Goal: Check status: Check status

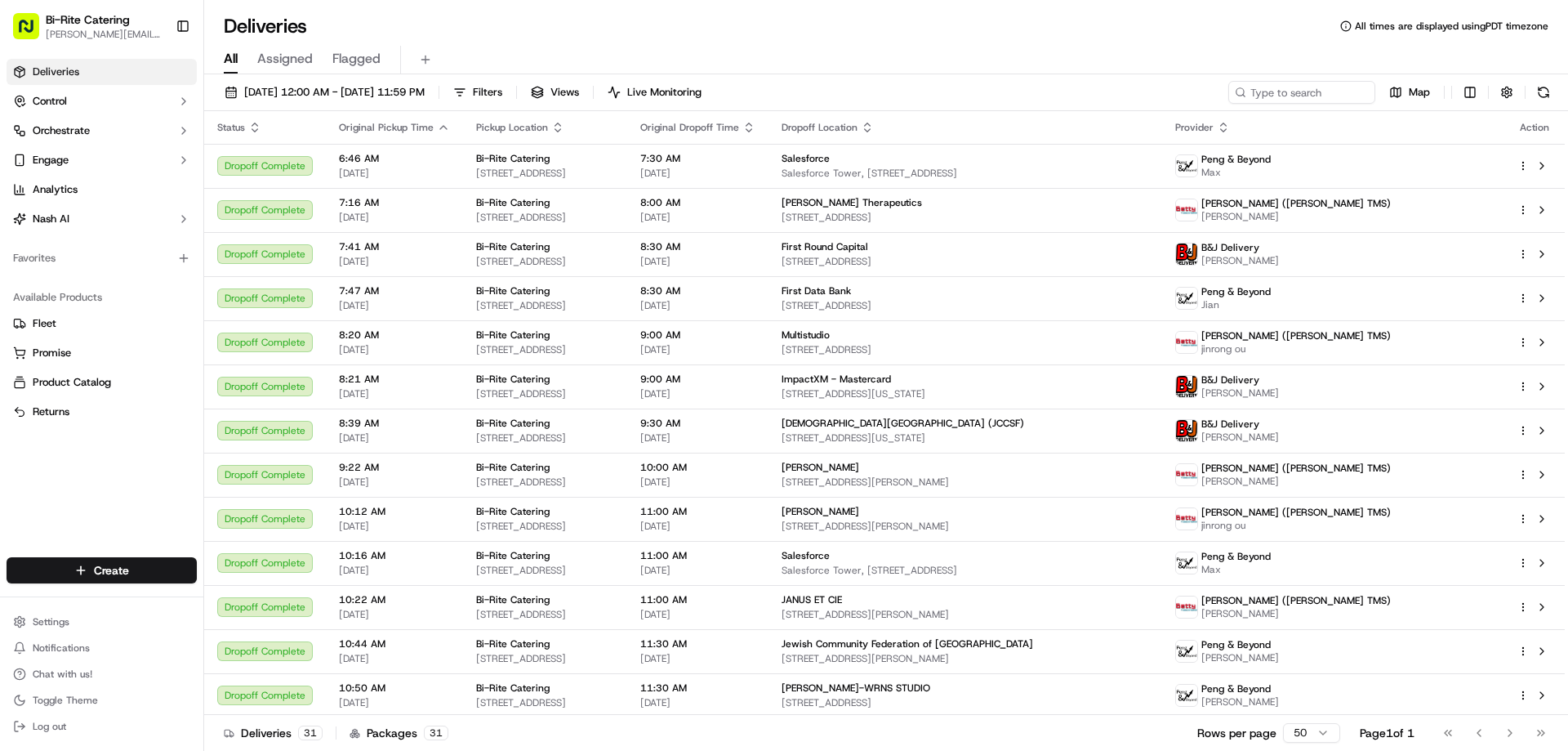
scroll to position [552, 0]
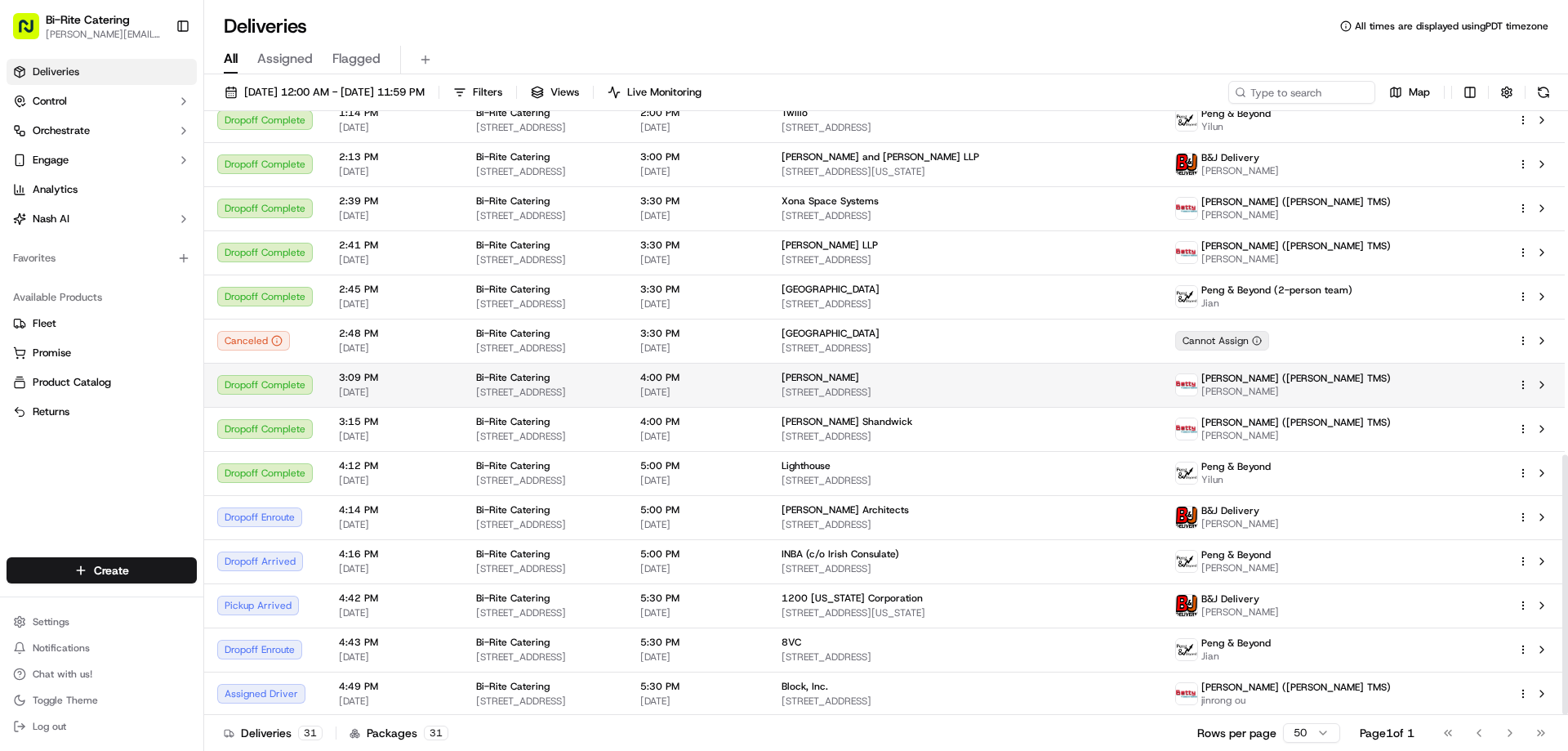
scroll to position [797, 0]
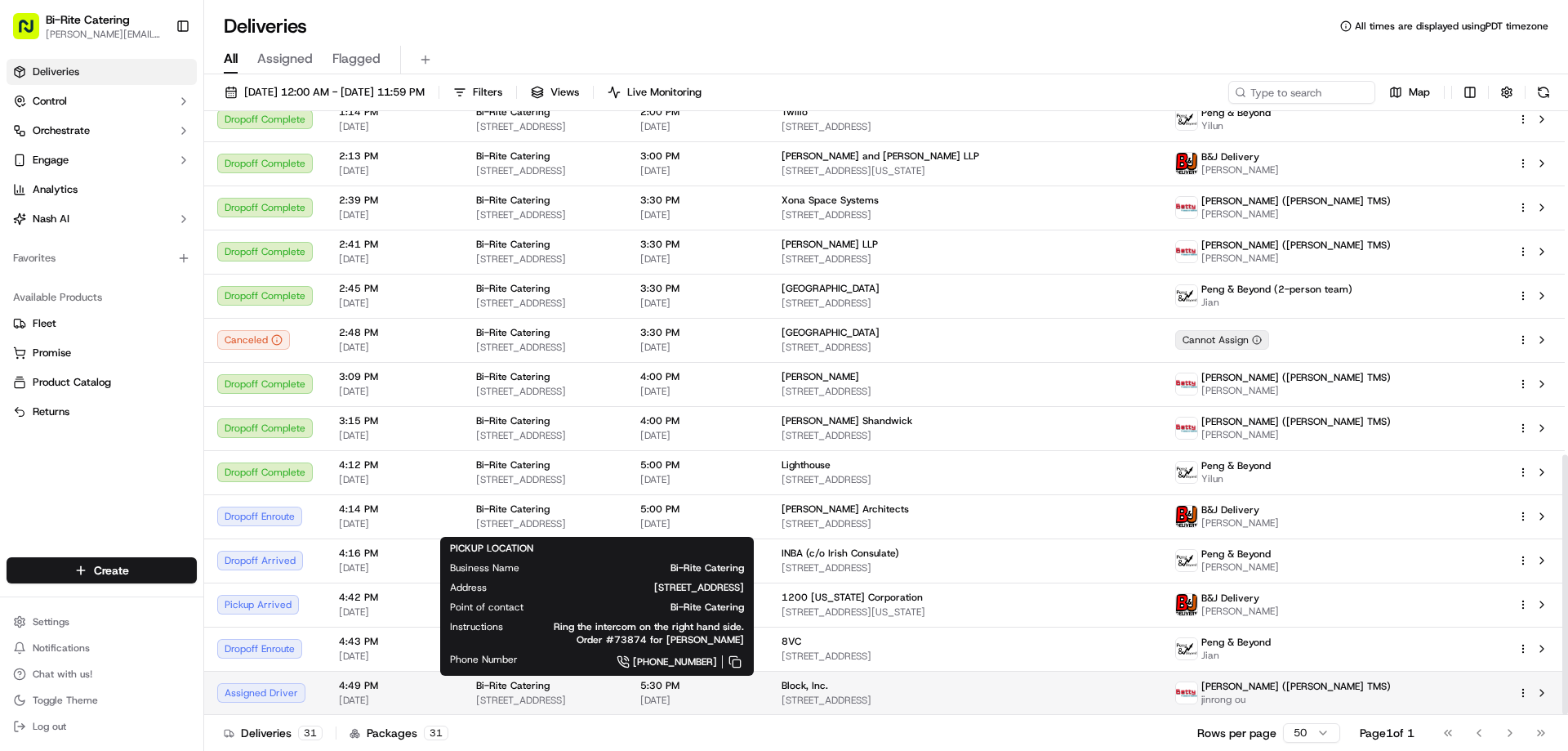
click at [614, 687] on div "Bi-Rite Catering" at bounding box center [544, 685] width 138 height 13
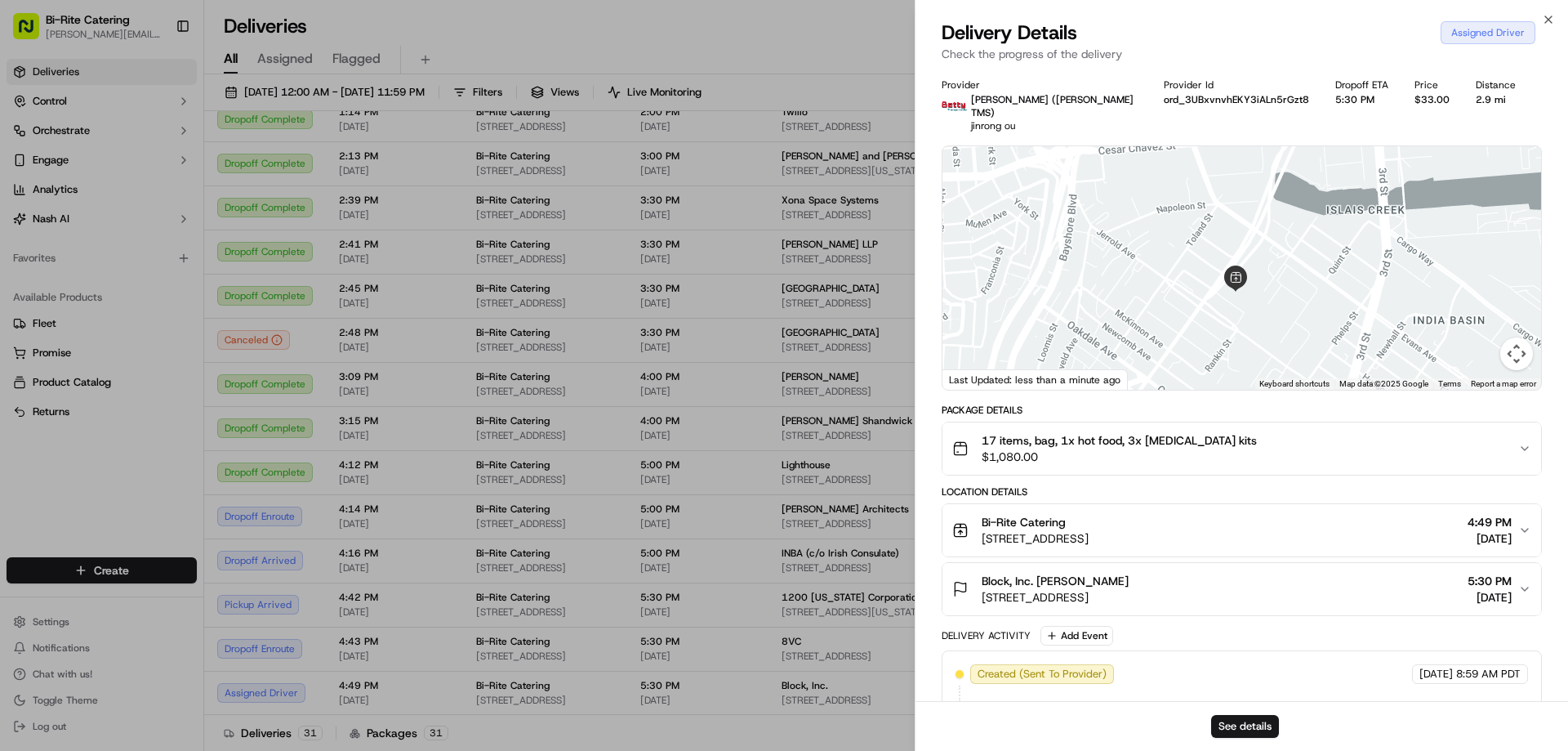
drag, startPoint x: 1448, startPoint y: 222, endPoint x: 1173, endPoint y: 403, distance: 329.2
click at [1173, 403] on div "Provider Betty (Nash TMS) jinrong ou Provider Id ord_3UBxvnvhEKY3iALn5rGzt8 Dro…" at bounding box center [1241, 486] width 600 height 816
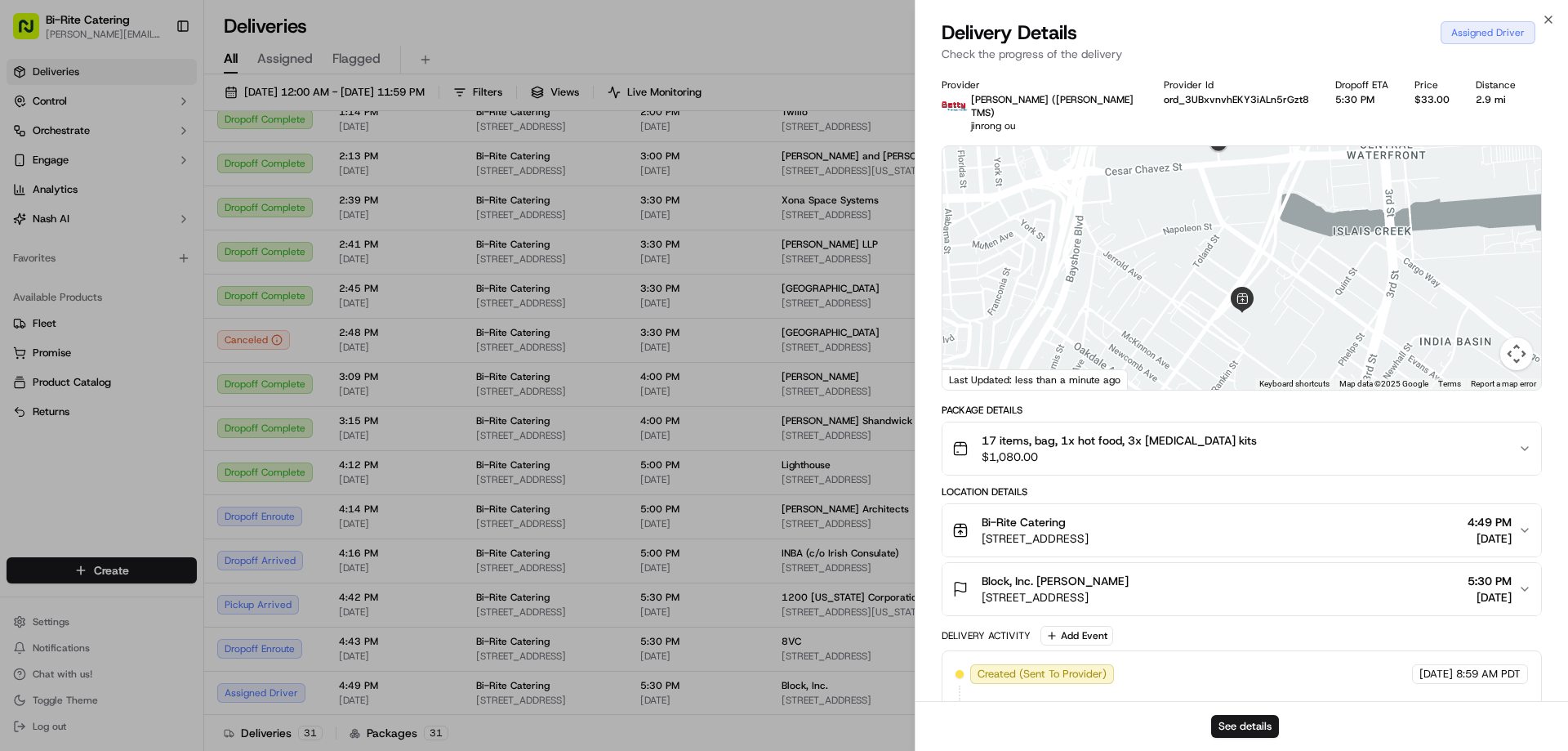
drag, startPoint x: 1322, startPoint y: 206, endPoint x: 1346, endPoint y: 224, distance: 30.0
click at [1346, 224] on div at bounding box center [1241, 268] width 598 height 243
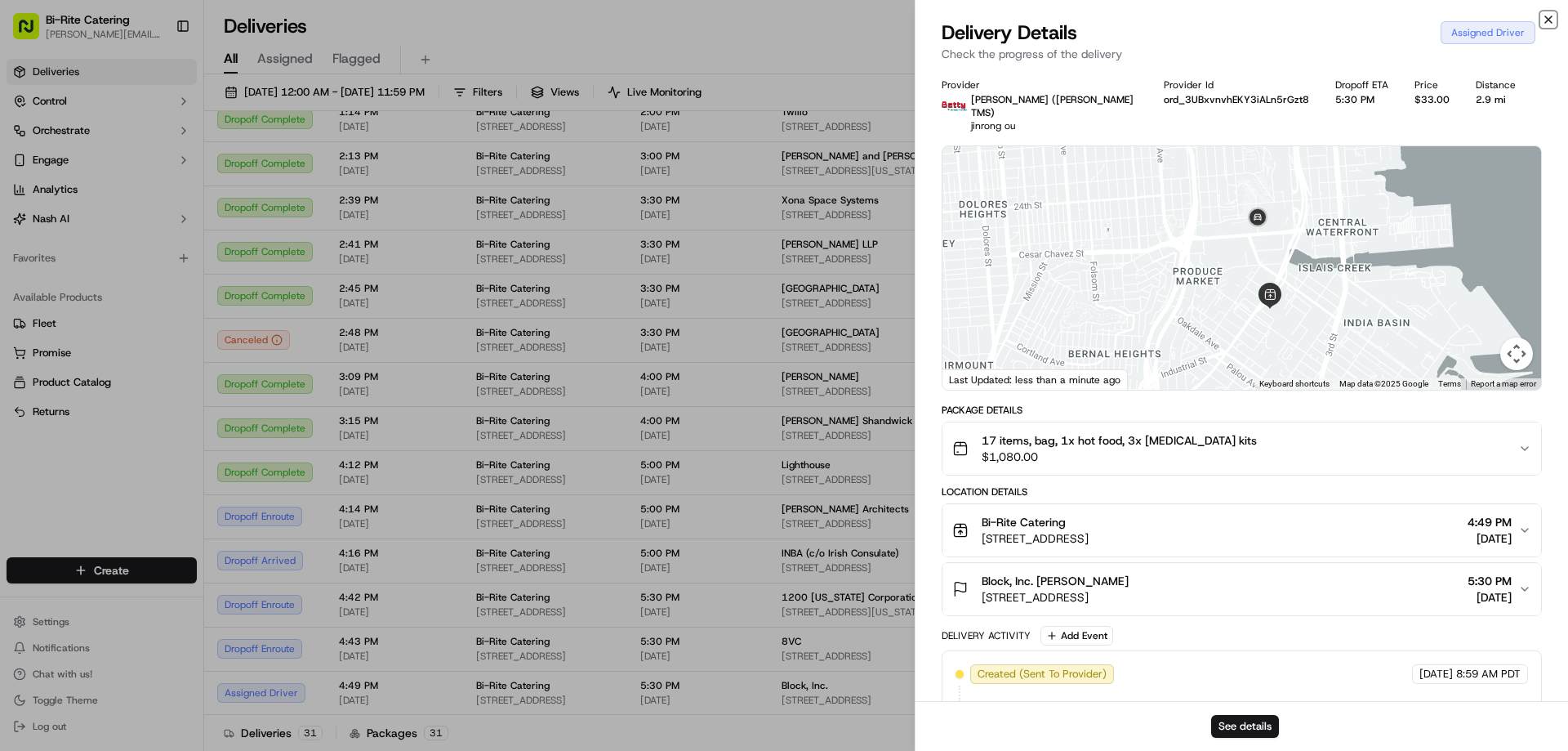
click at [1548, 22] on icon "button" at bounding box center [1547, 19] width 13 height 13
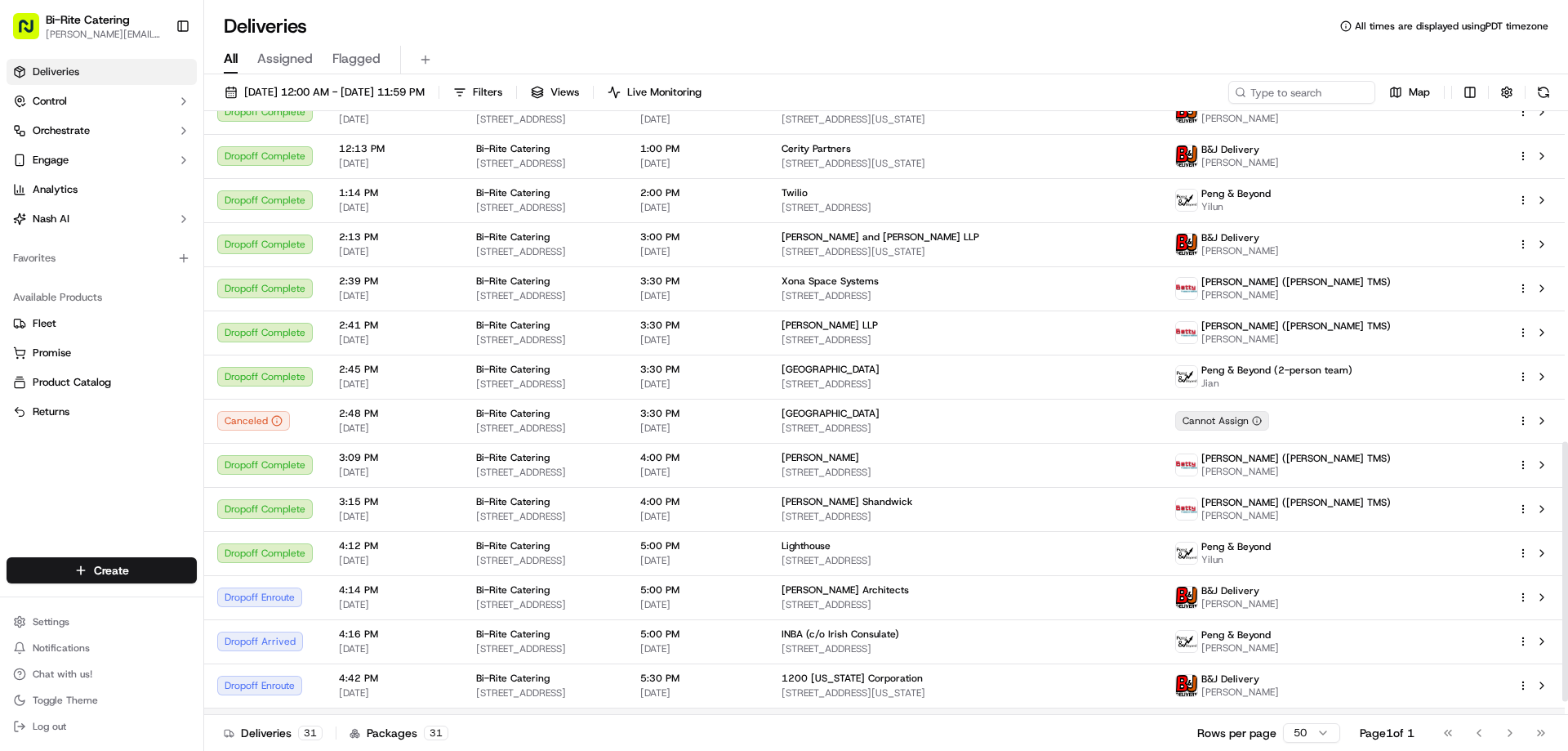
scroll to position [797, 0]
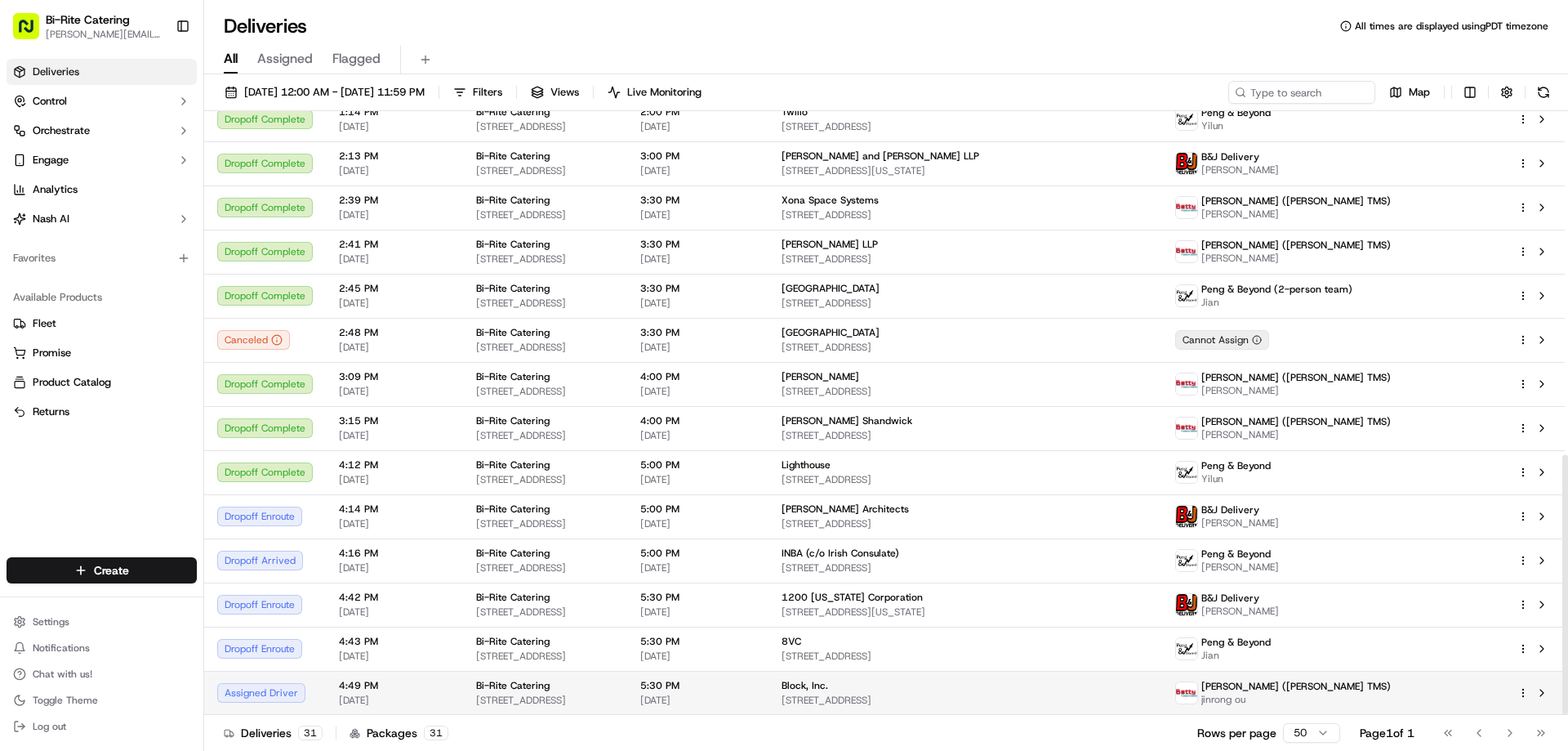
click at [768, 688] on td "5:30 PM [DATE]" at bounding box center [698, 692] width 142 height 44
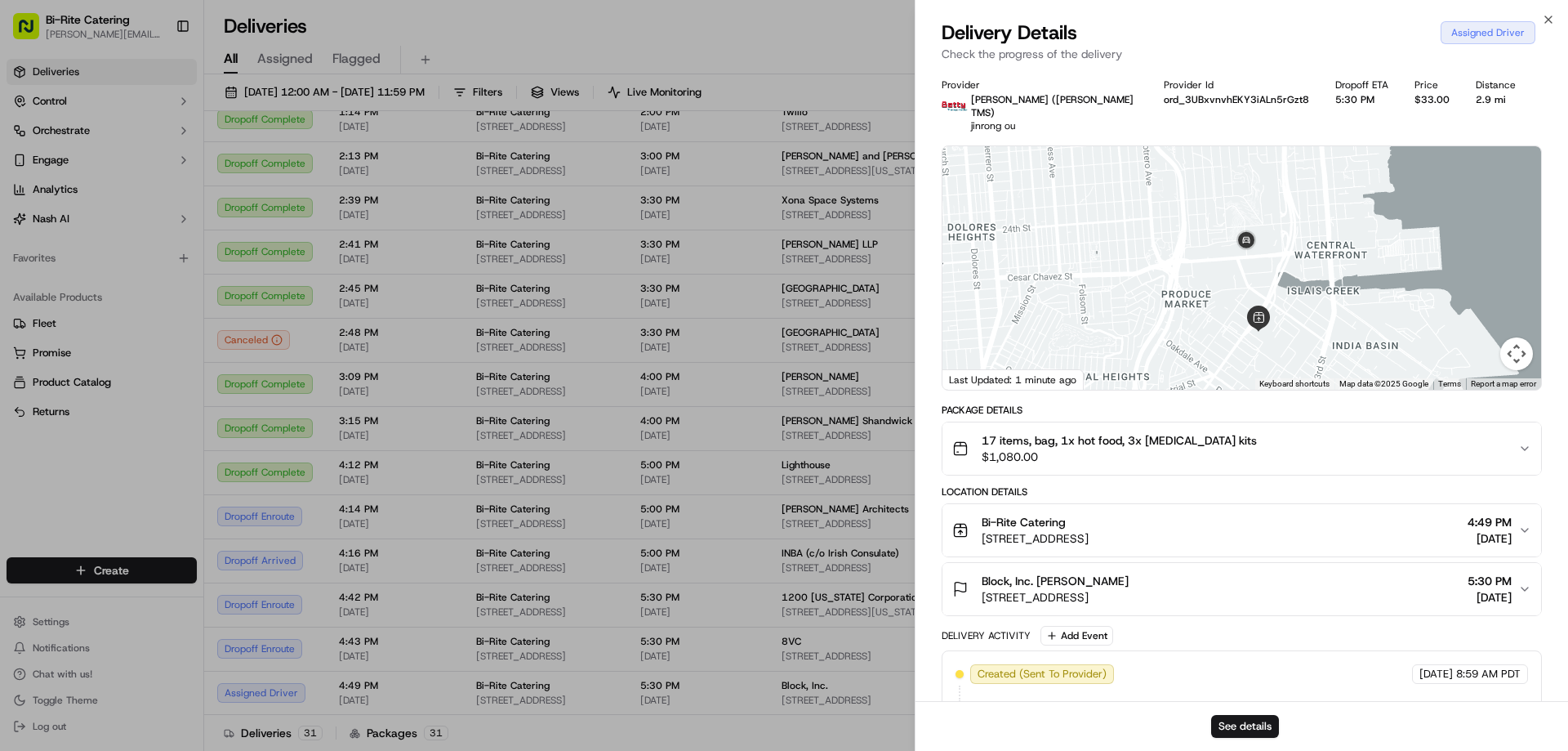
drag, startPoint x: 1432, startPoint y: 243, endPoint x: 1262, endPoint y: 305, distance: 181.0
click at [1262, 308] on div at bounding box center [1241, 268] width 598 height 243
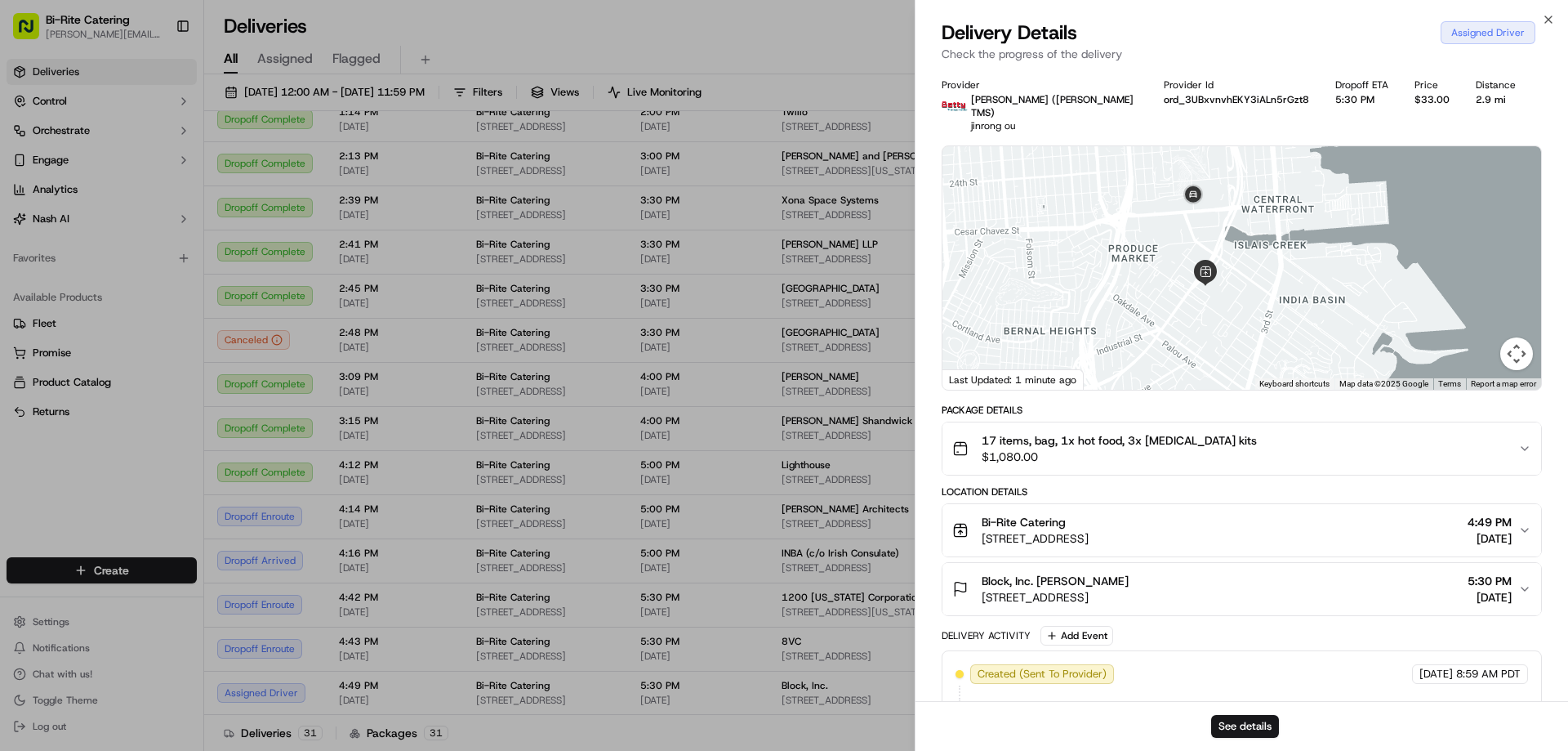
drag, startPoint x: 1262, startPoint y: 305, endPoint x: 1203, endPoint y: 447, distance: 153.8
click at [1204, 447] on div "Provider Betty (Nash TMS) jinrong ou Provider Id ord_3UBxvnvhEKY3iALn5rGzt8 Dro…" at bounding box center [1241, 486] width 600 height 816
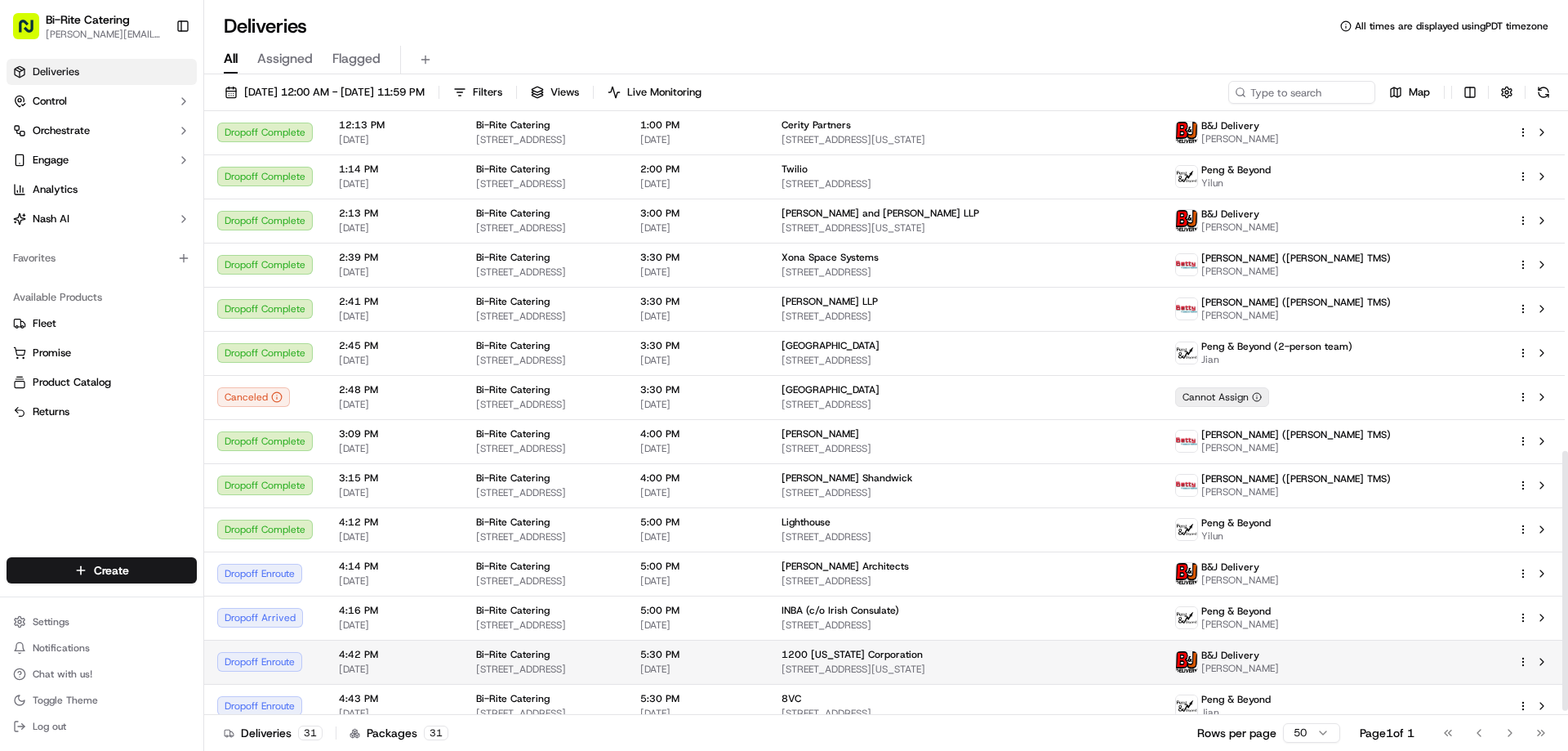
scroll to position [797, 0]
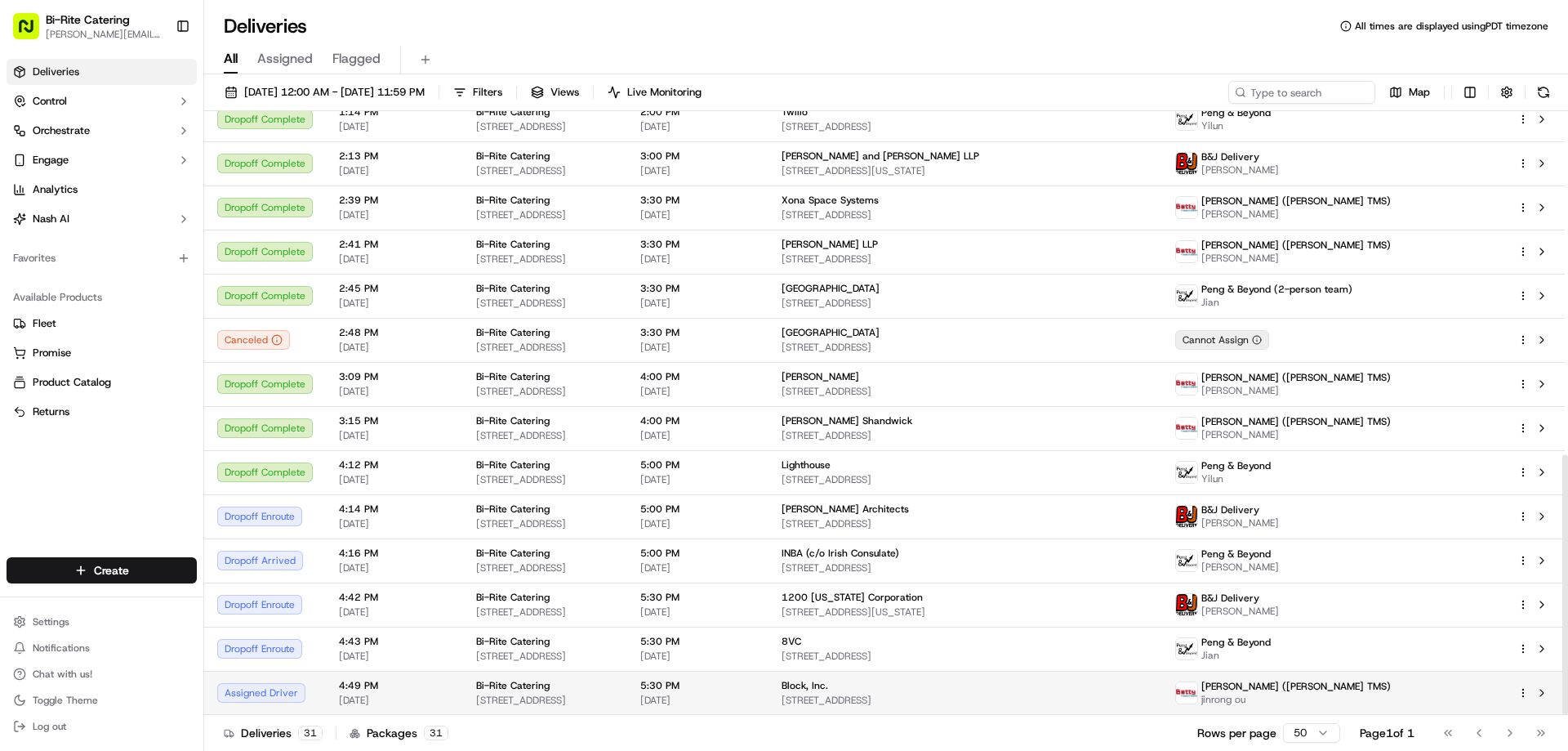
click at [993, 688] on div "Block, Inc." at bounding box center [965, 685] width 368 height 13
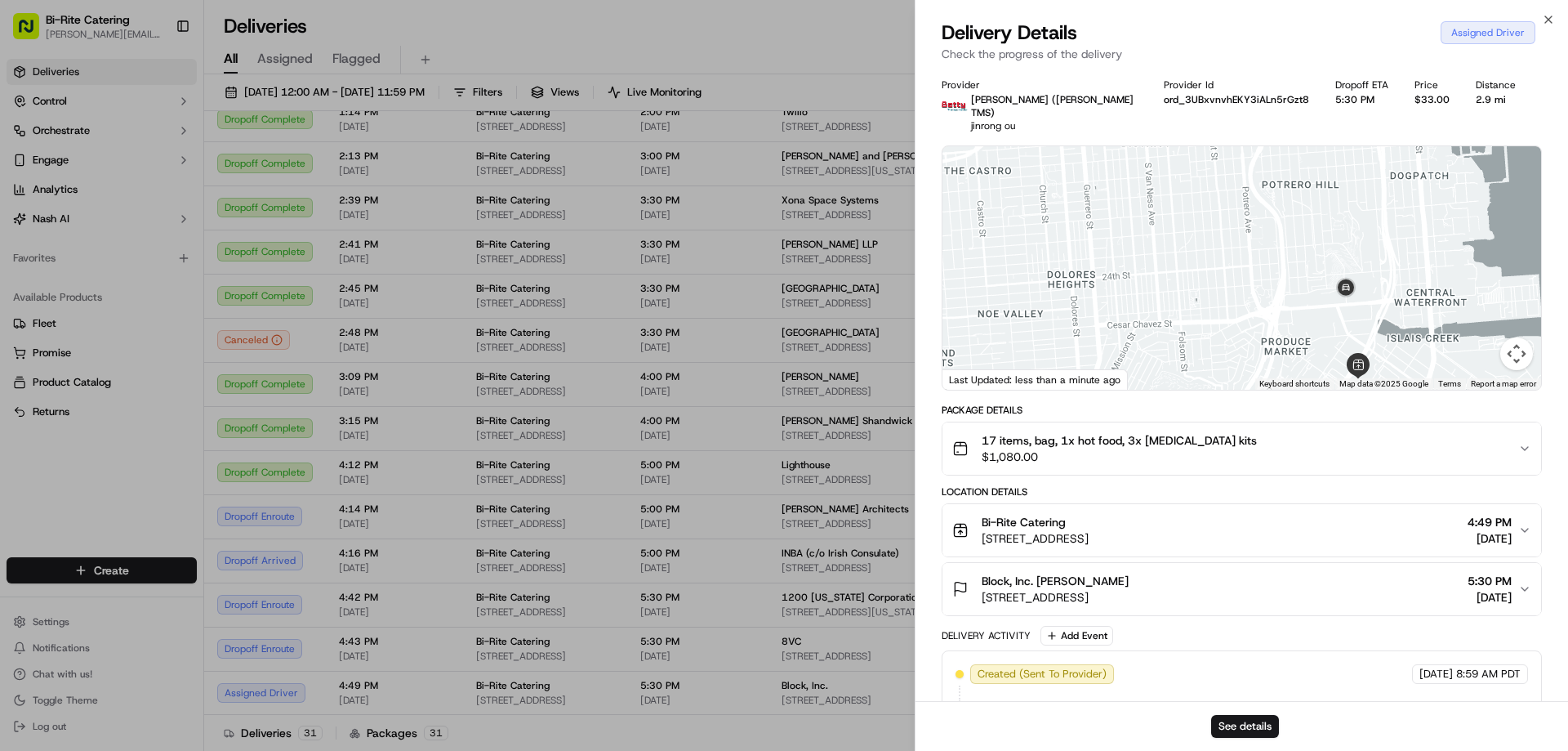
drag, startPoint x: 1378, startPoint y: 206, endPoint x: 1311, endPoint y: 375, distance: 181.8
click at [1311, 375] on div "Keyboard shortcuts Map Data Map data ©2025 Google Map data ©2025 Google 500 m C…" at bounding box center [1241, 268] width 598 height 243
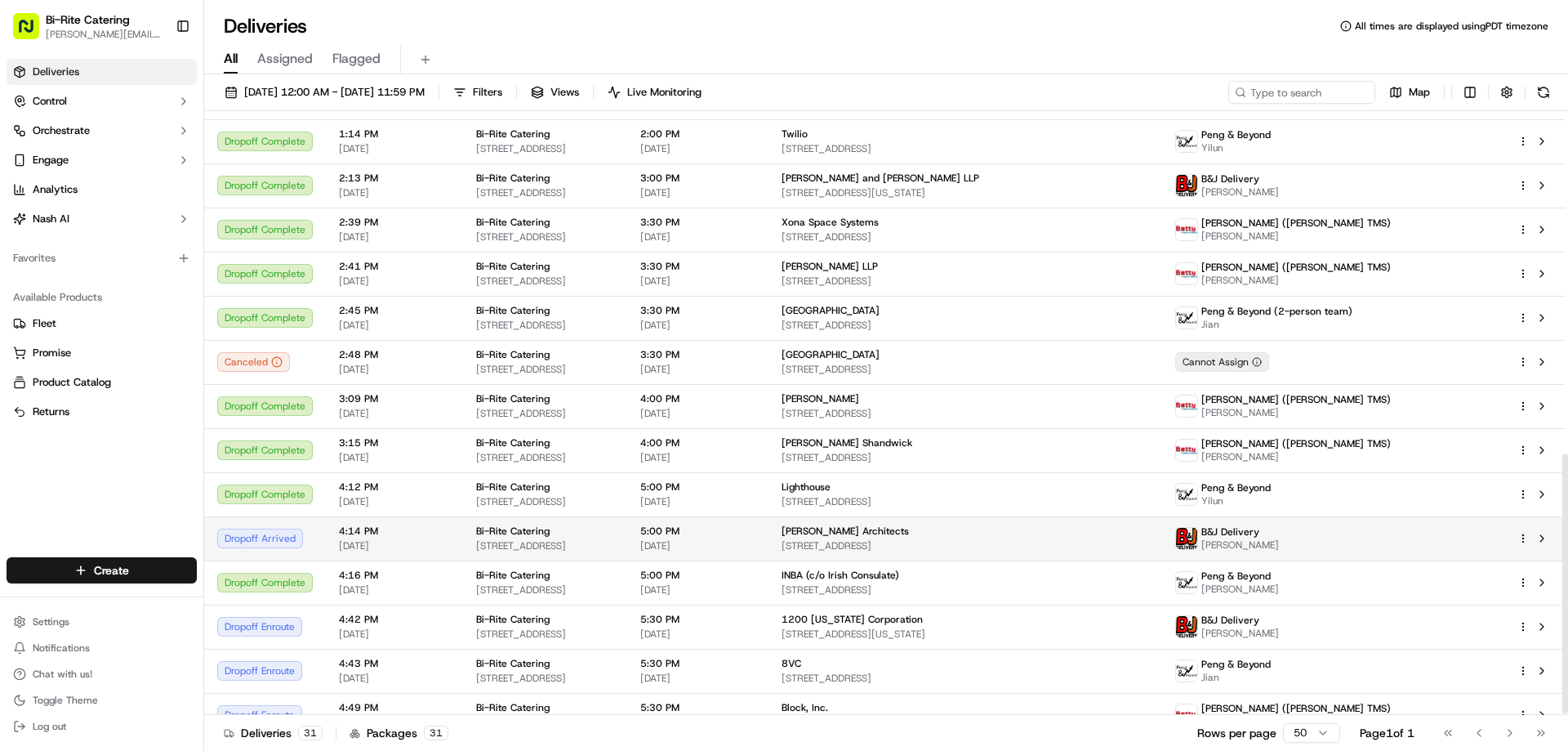
scroll to position [797, 0]
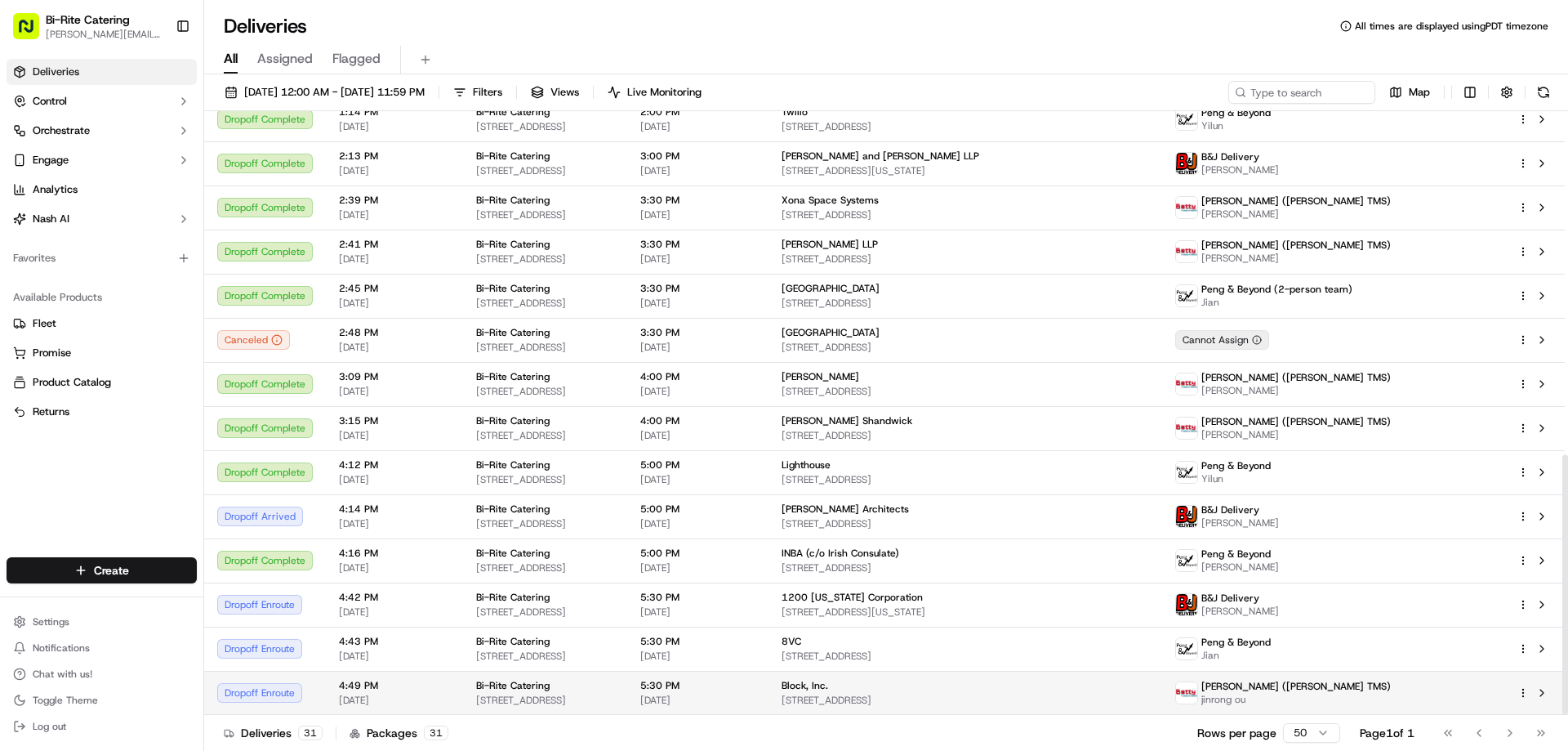
click at [756, 688] on span "5:30 PM" at bounding box center [698, 685] width 115 height 13
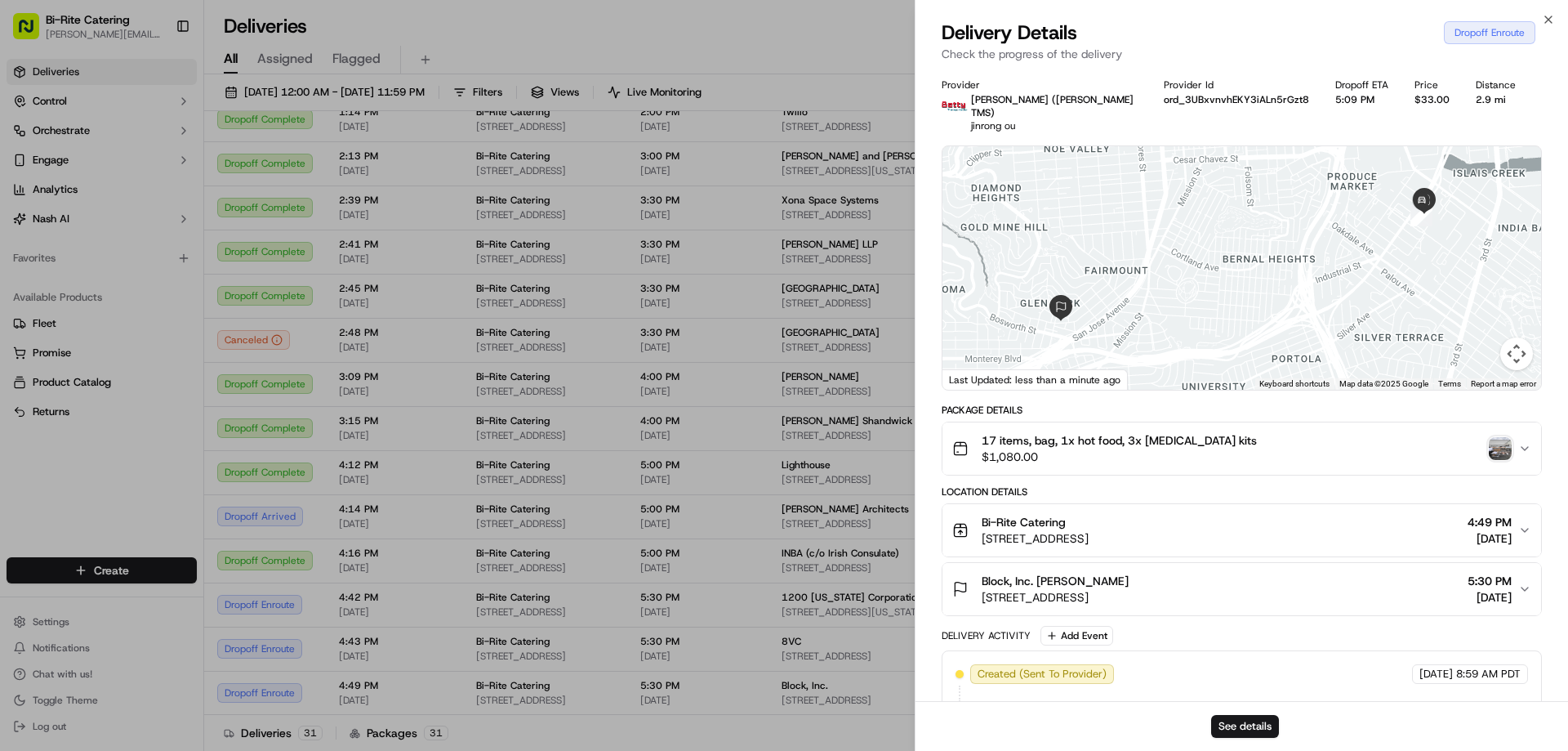
click at [1490, 437] on img "button" at bounding box center [1500, 448] width 22 height 22
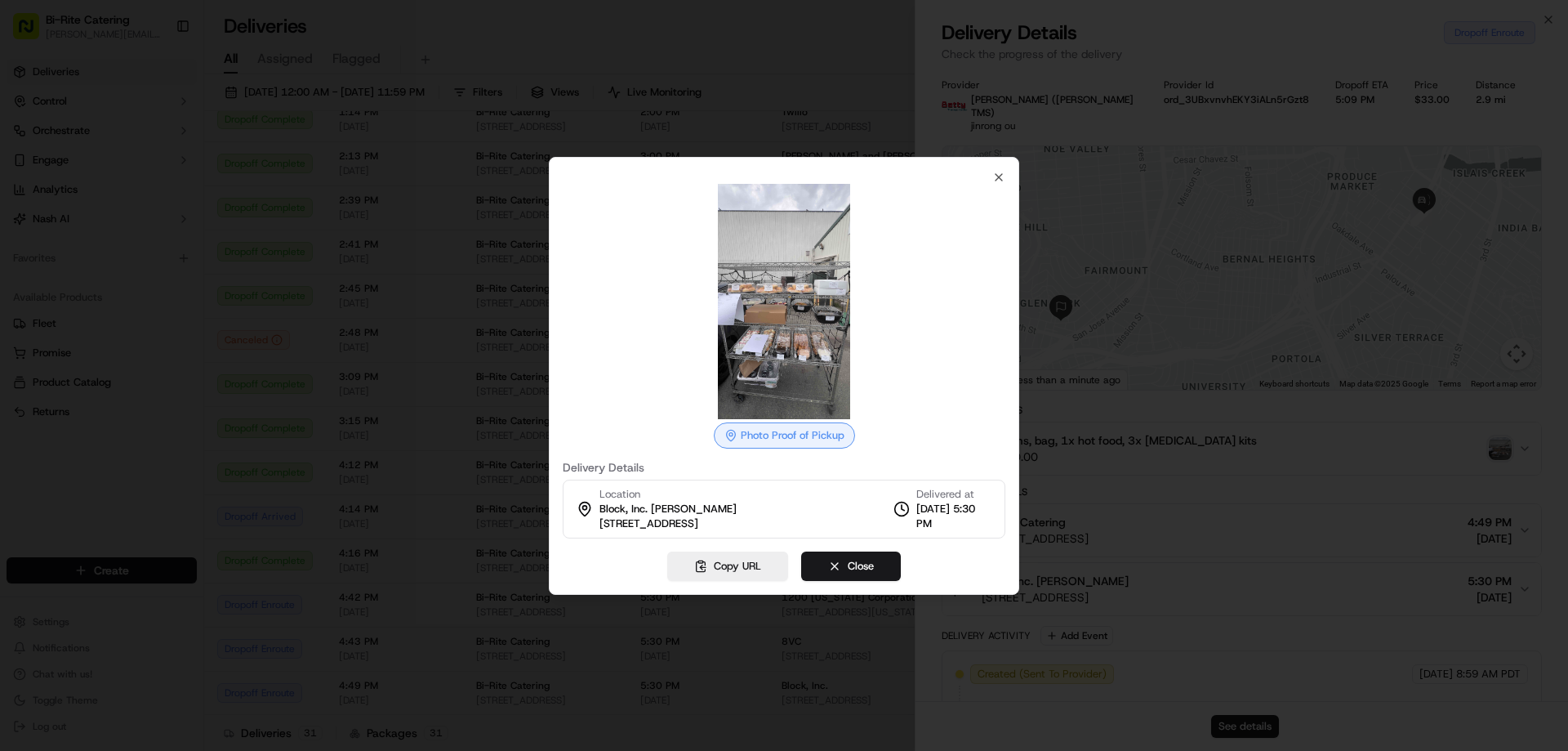
click at [781, 356] on img at bounding box center [784, 301] width 236 height 236
click at [765, 313] on img at bounding box center [784, 301] width 236 height 236
click at [736, 437] on icon at bounding box center [730, 435] width 13 height 13
click at [999, 172] on icon "button" at bounding box center [998, 177] width 13 height 13
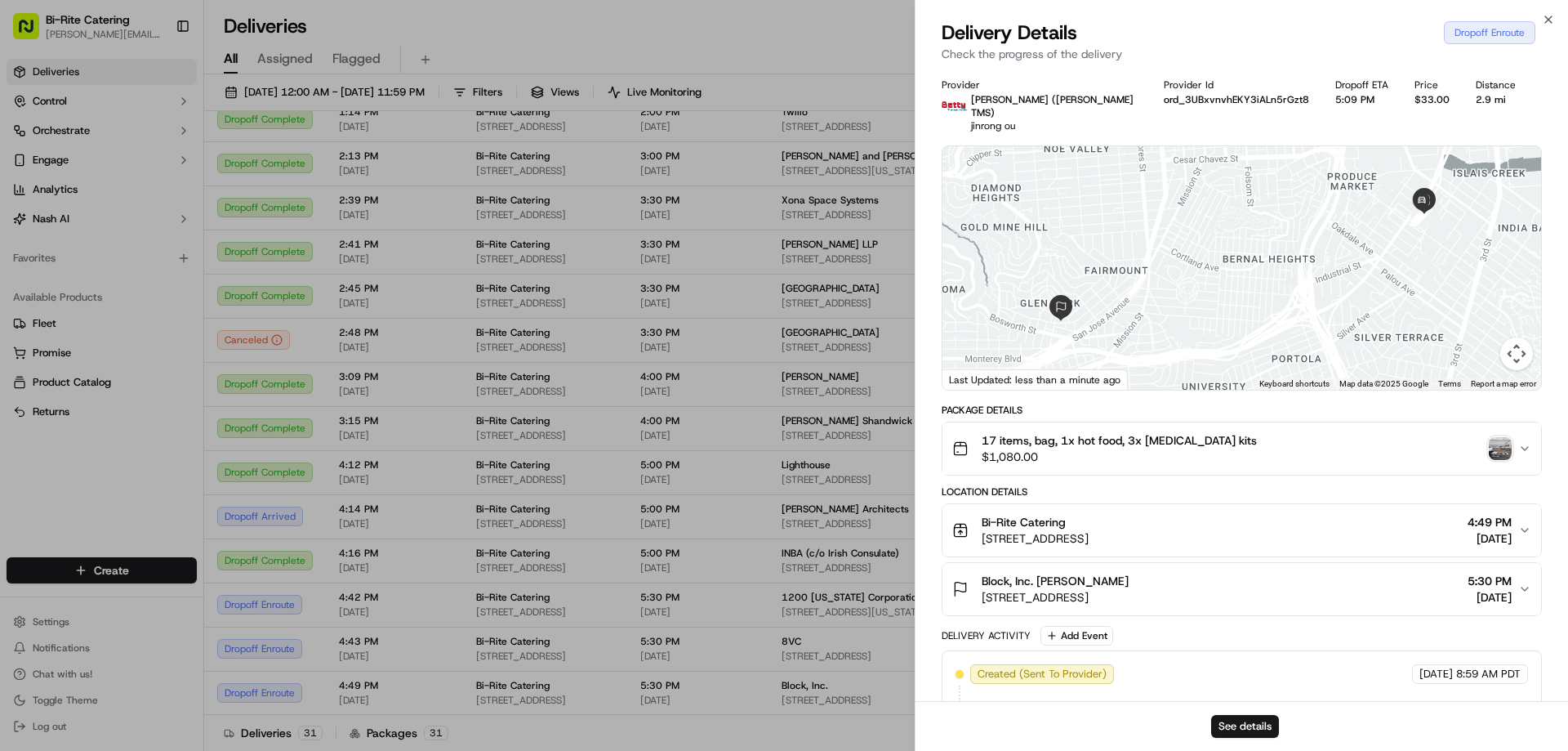
click at [1530, 442] on icon "button" at bounding box center [1524, 448] width 13 height 13
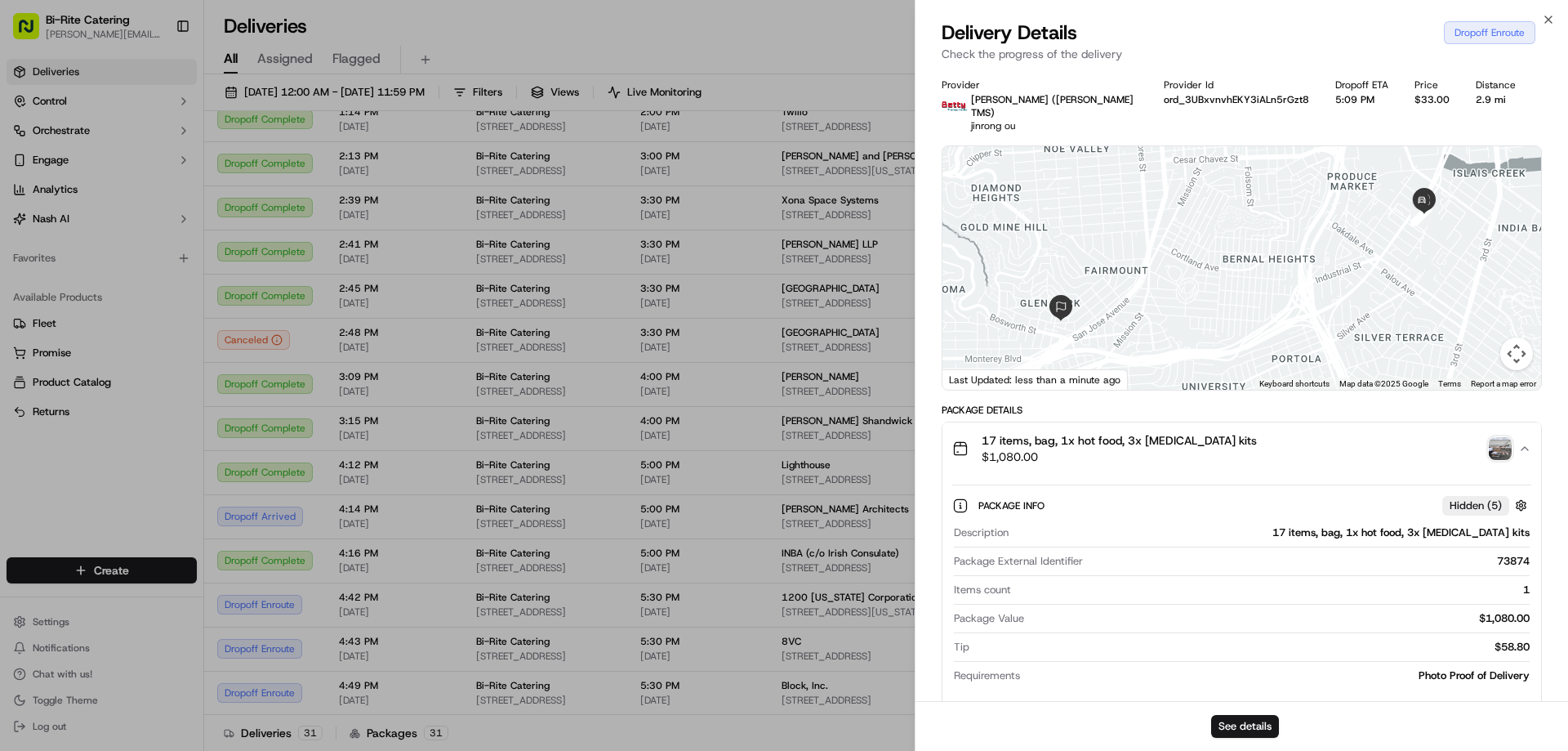
click at [1496, 439] on img "button" at bounding box center [1500, 448] width 22 height 22
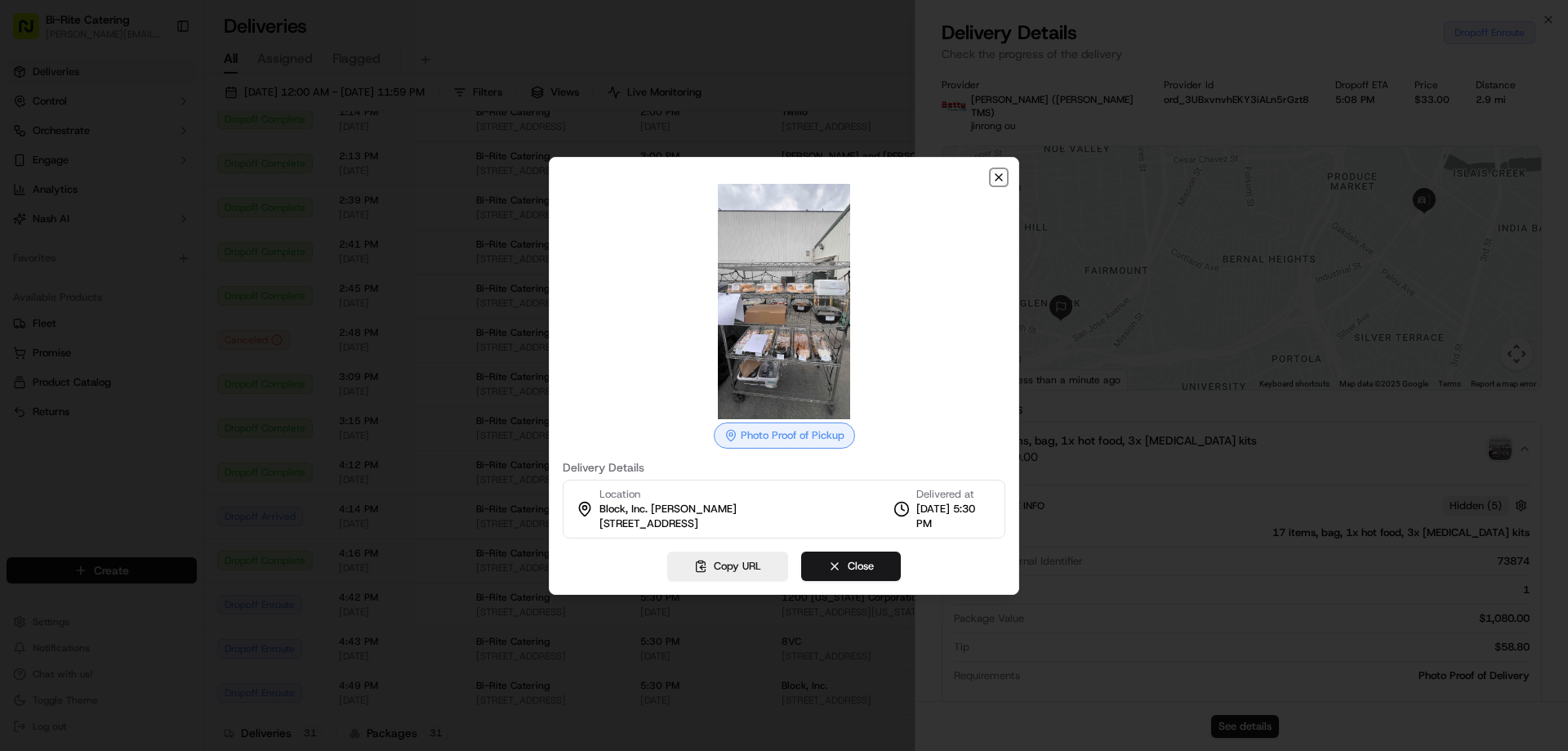
click at [1004, 177] on icon "button" at bounding box center [998, 177] width 13 height 13
